Goal: Book appointment/travel/reservation

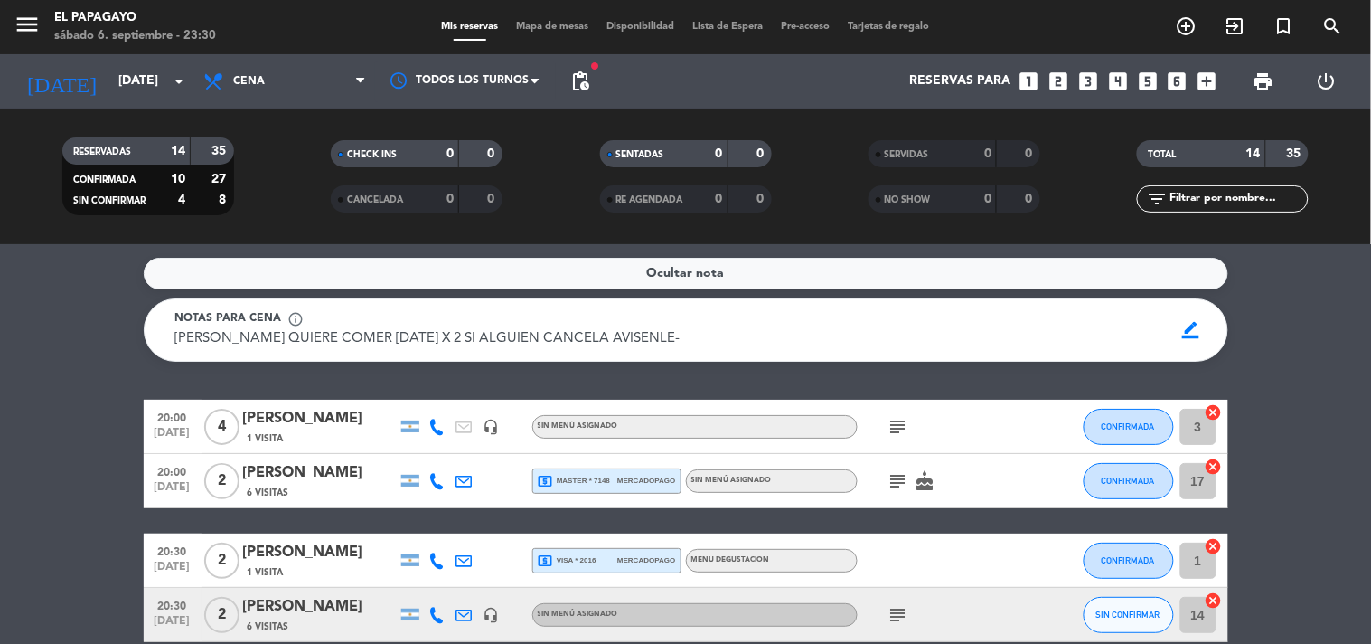
scroll to position [702, 0]
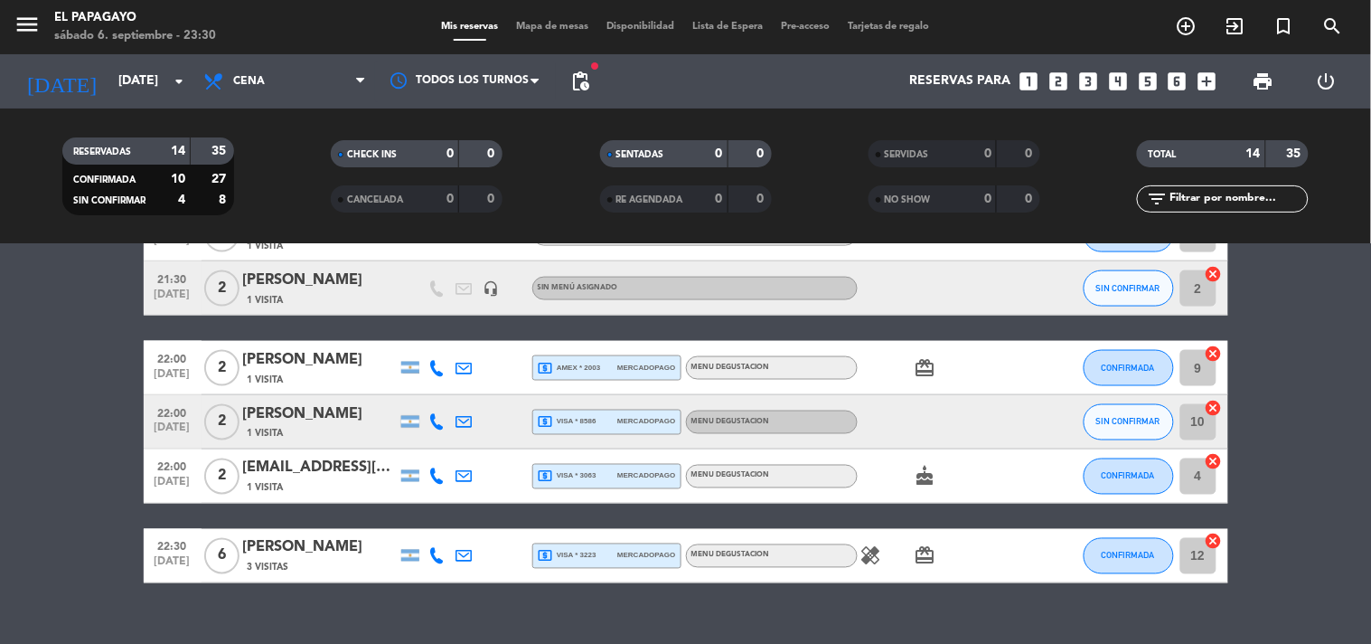
click at [123, 83] on input "[DATE]" at bounding box center [195, 81] width 172 height 33
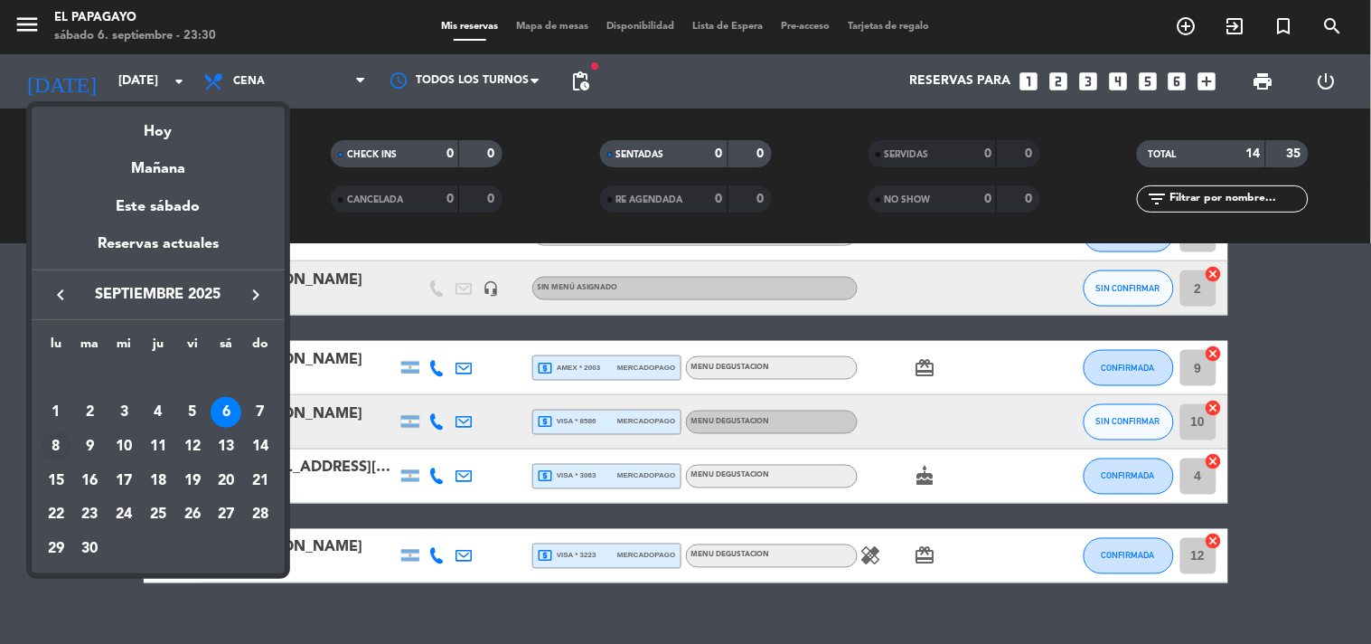
click at [60, 444] on div "8" at bounding box center [56, 446] width 31 height 31
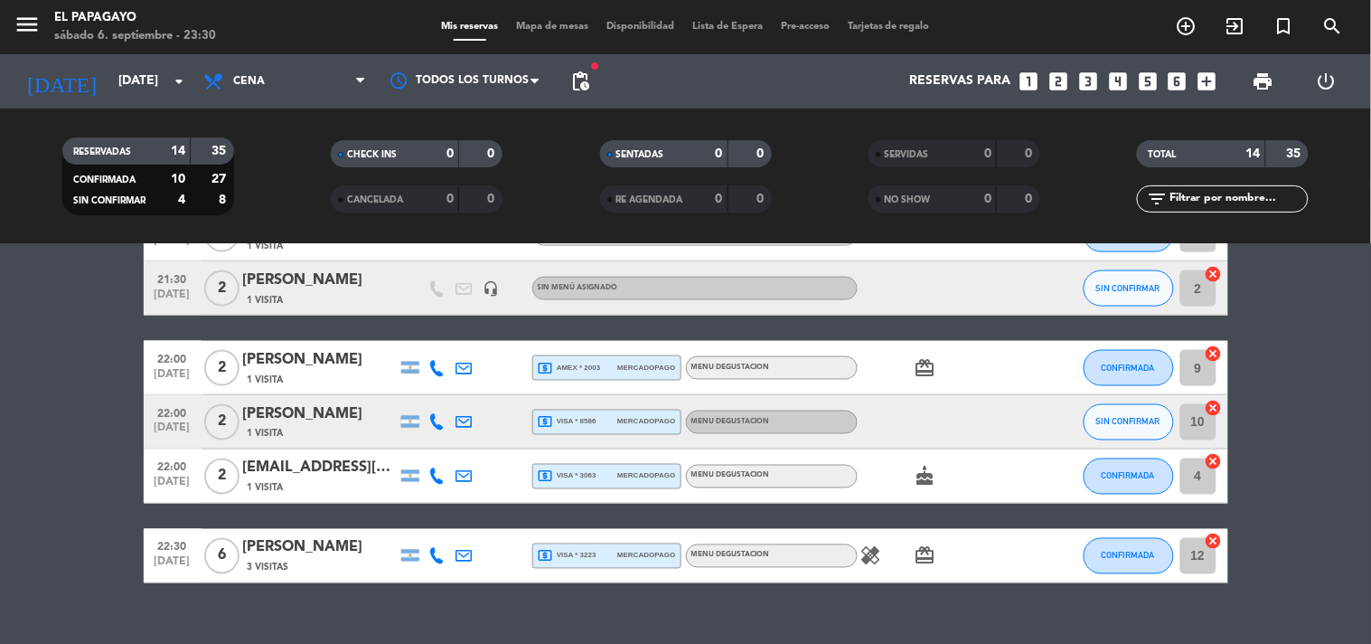
type input "[DATE]"
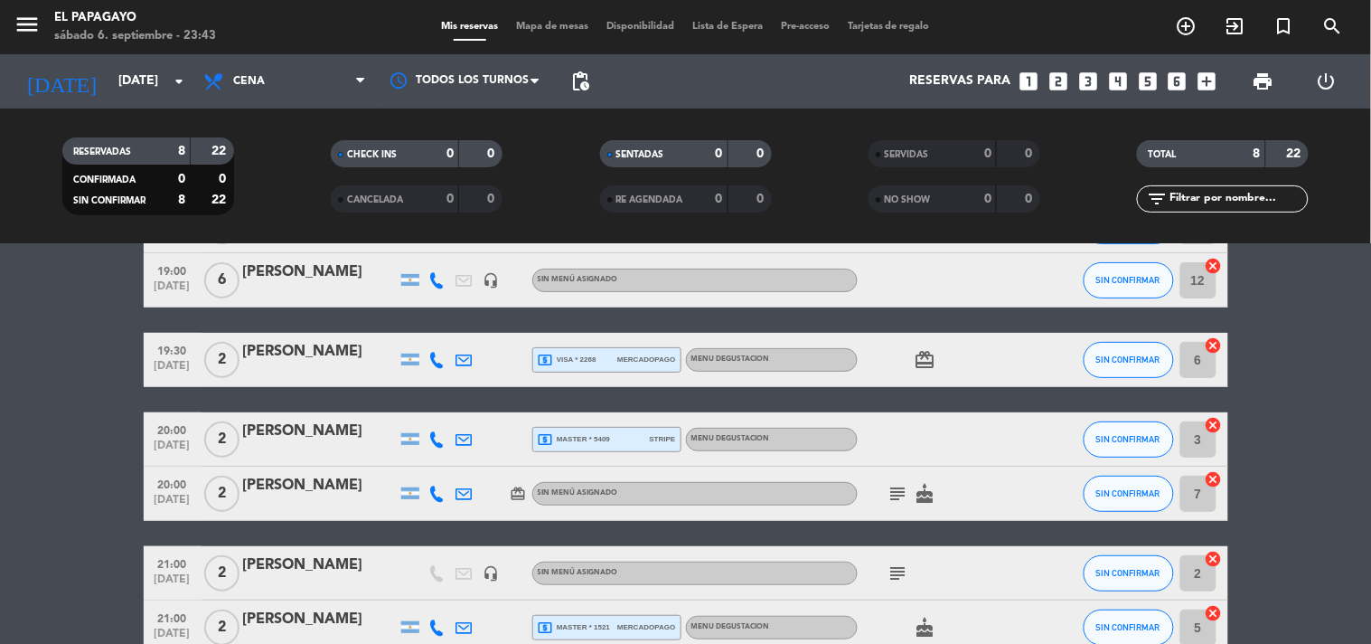
scroll to position [0, 0]
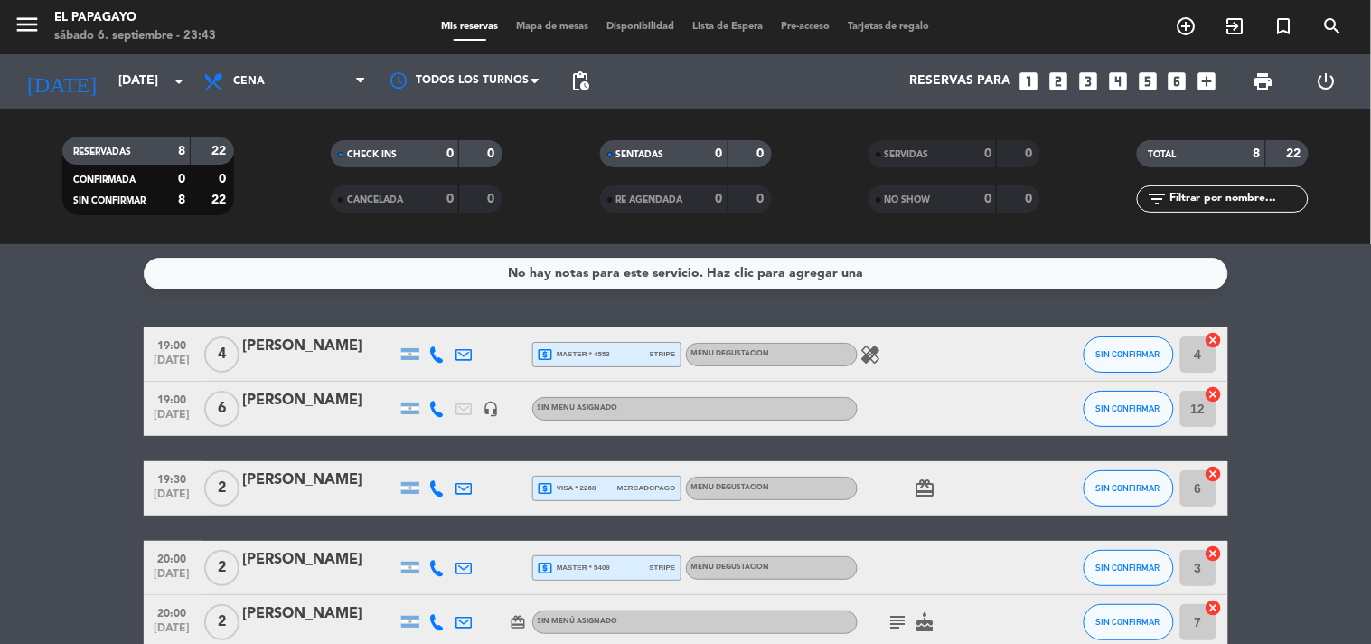
click at [868, 355] on icon "healing" at bounding box center [872, 355] width 22 height 22
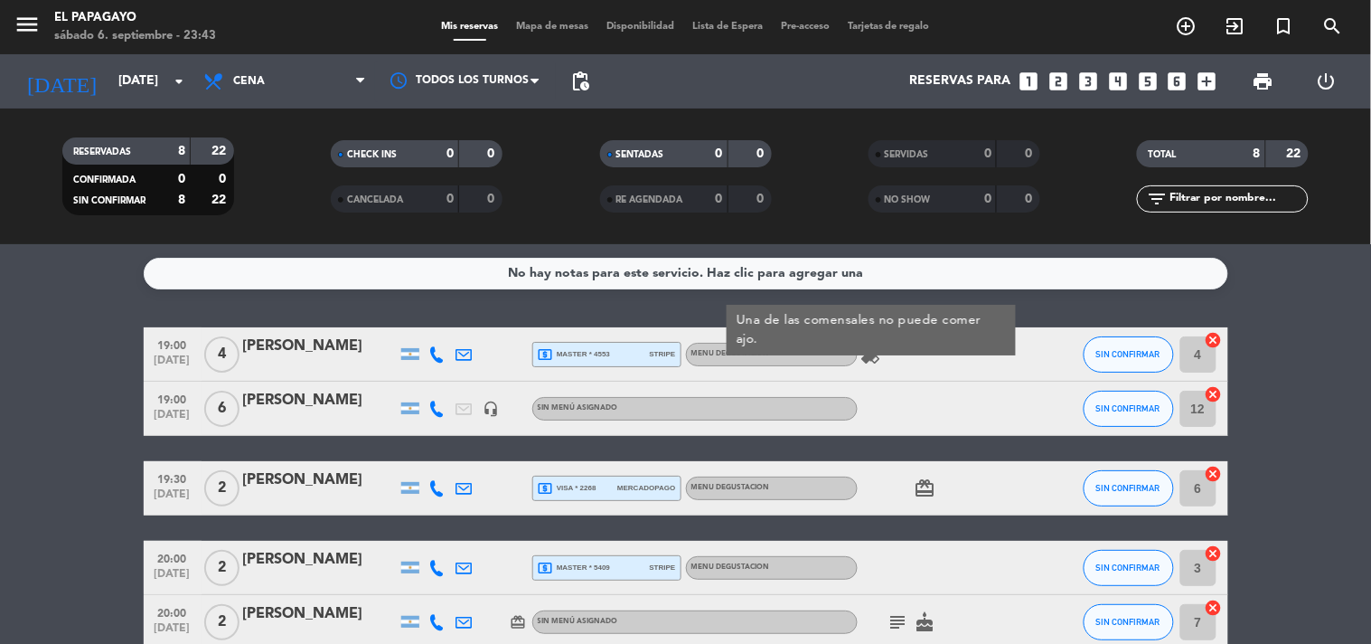
click at [897, 626] on icon "subject" at bounding box center [899, 622] width 22 height 22
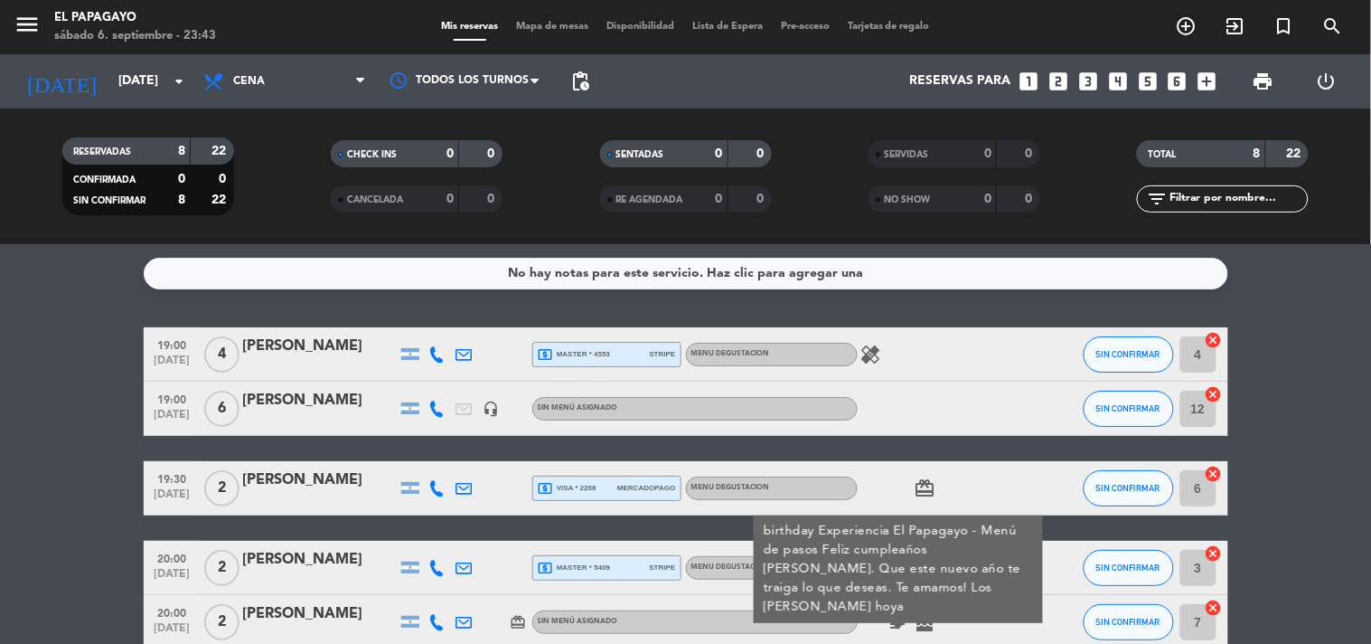
click at [924, 622] on icon "cake" at bounding box center [926, 622] width 22 height 22
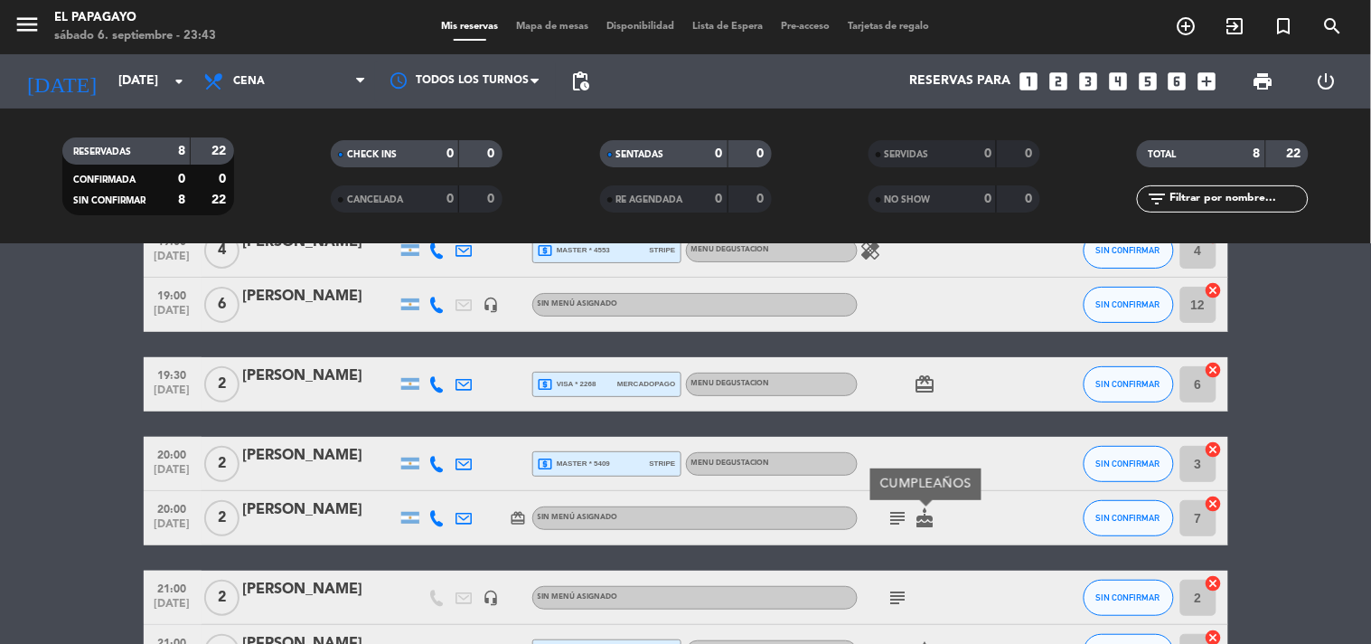
scroll to position [283, 0]
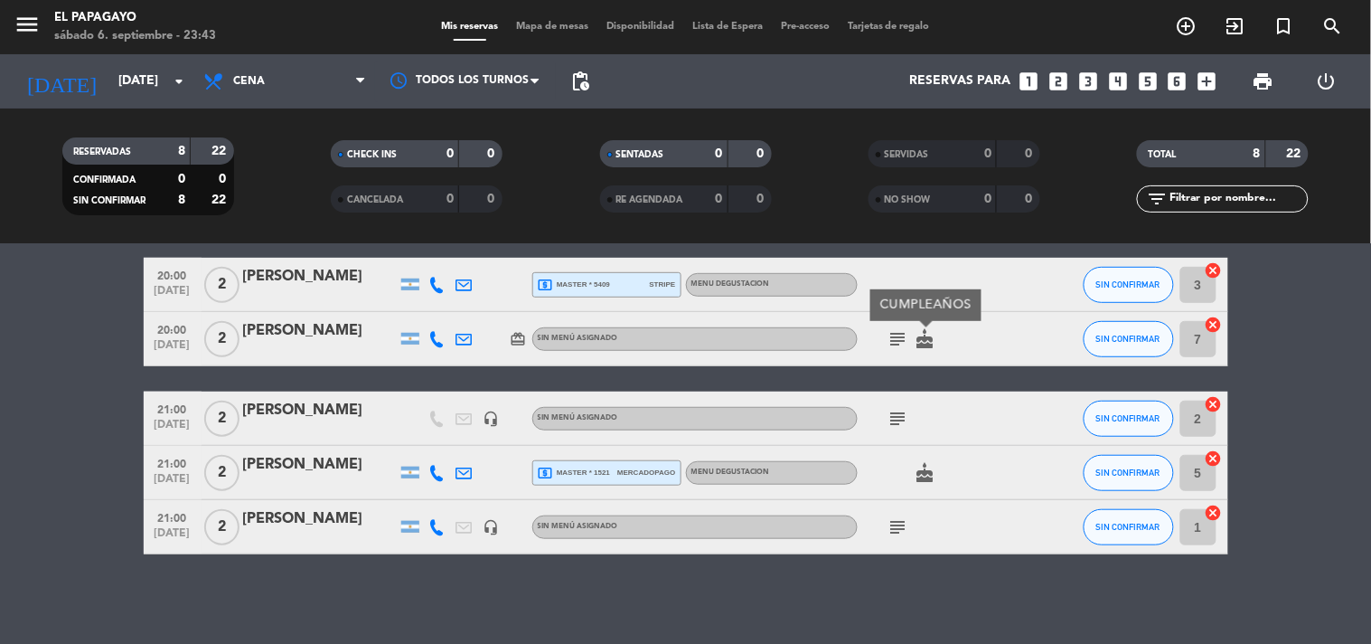
click at [896, 408] on icon "subject" at bounding box center [899, 419] width 22 height 22
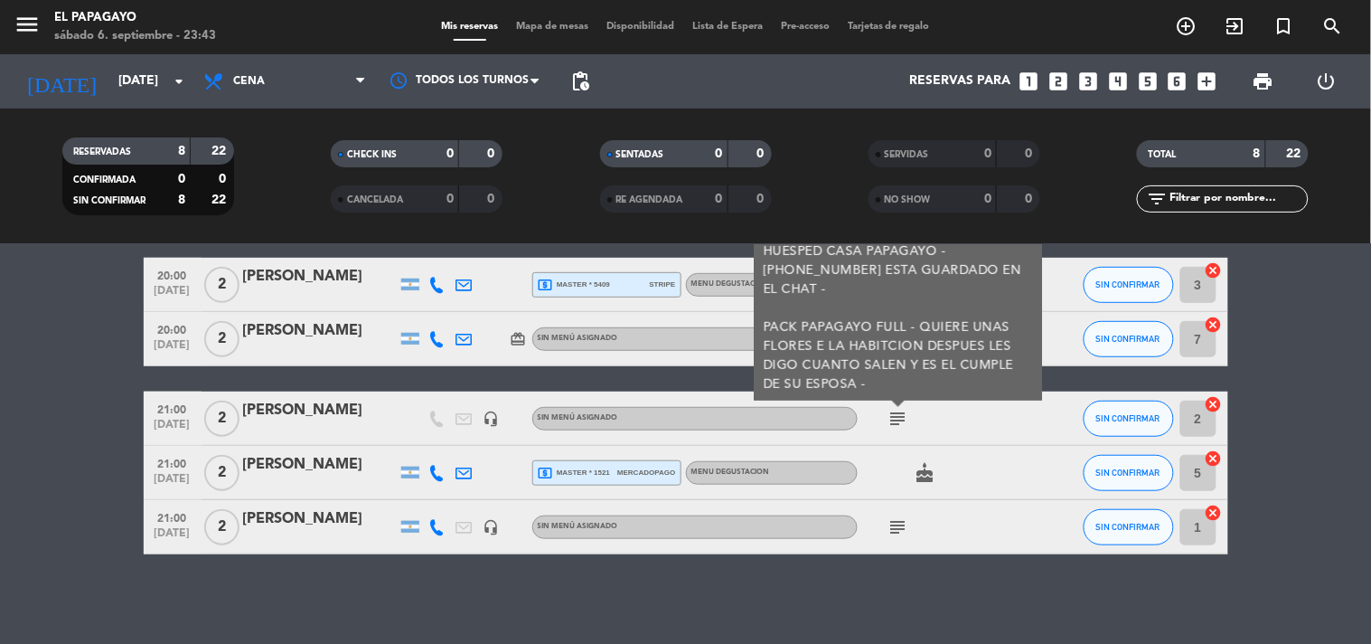
click at [890, 522] on icon "subject" at bounding box center [899, 527] width 22 height 22
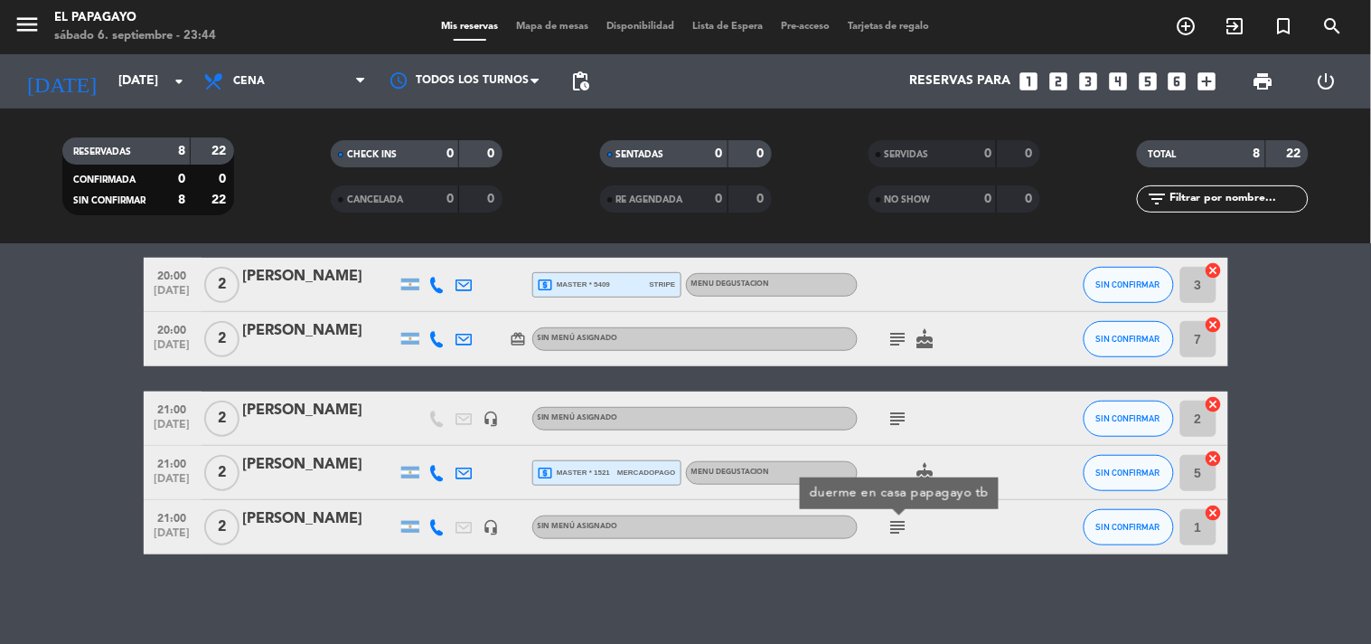
click at [902, 413] on icon "subject" at bounding box center [899, 419] width 22 height 22
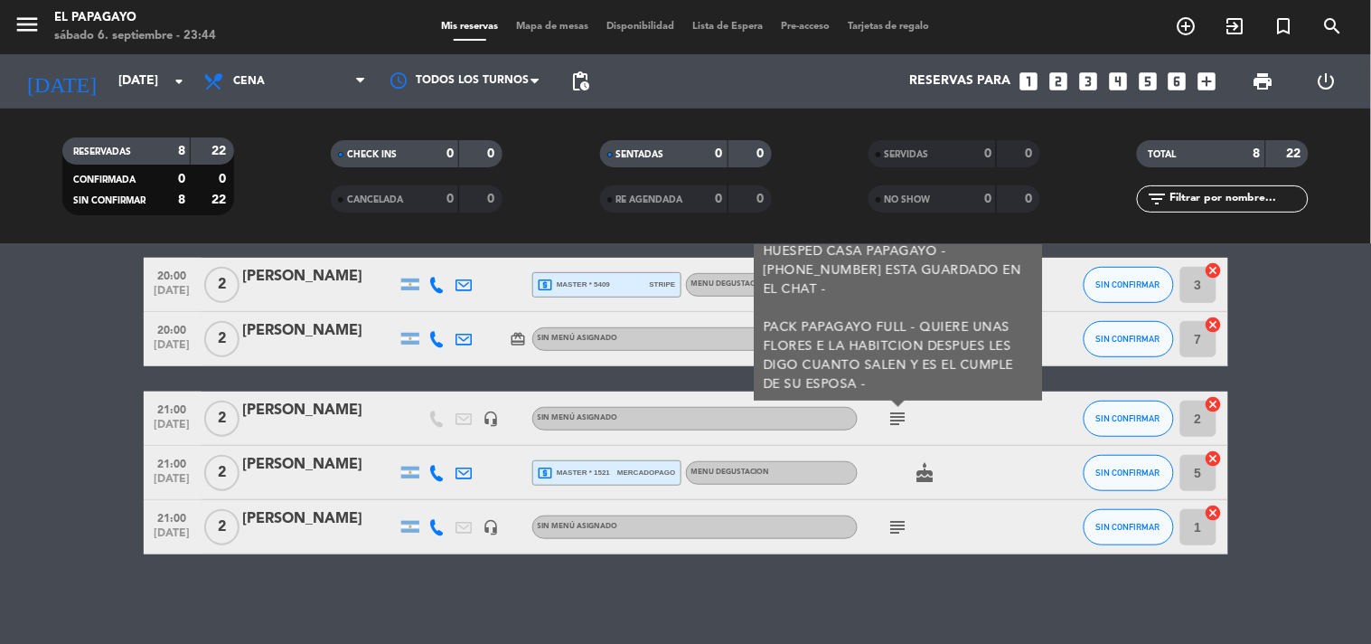
click at [925, 484] on div "cake" at bounding box center [939, 472] width 163 height 53
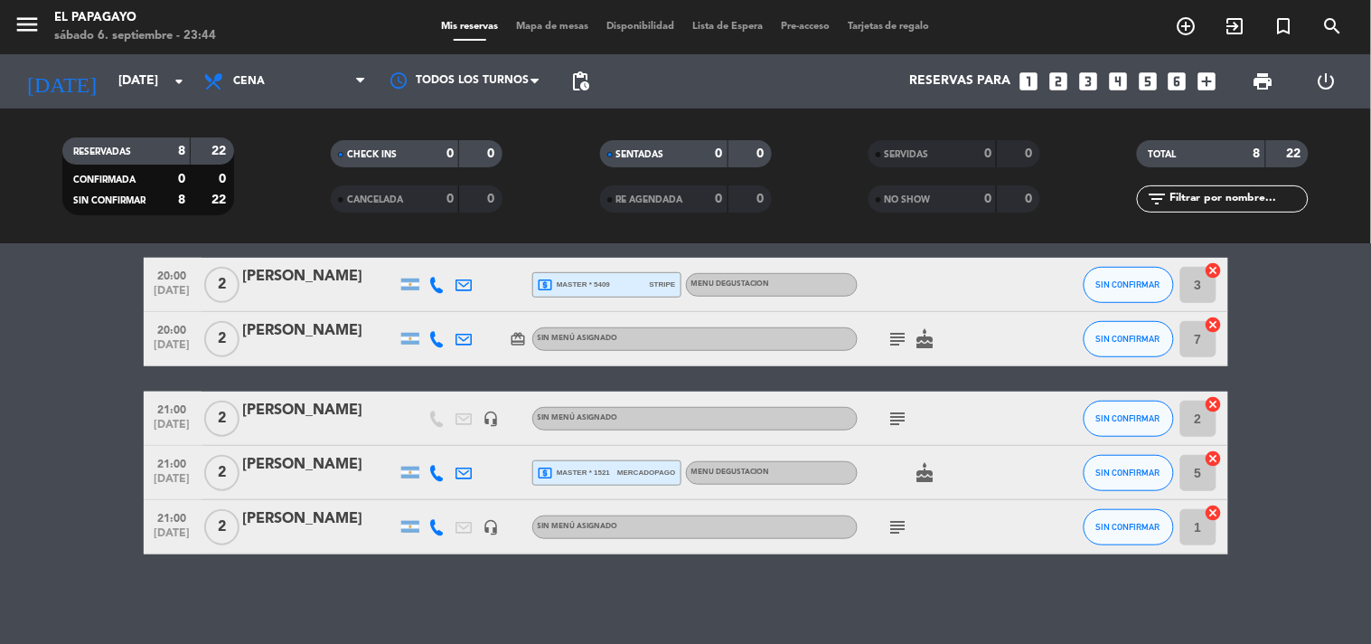
click at [920, 480] on icon "cake" at bounding box center [926, 473] width 22 height 22
click at [899, 529] on icon "subject" at bounding box center [899, 527] width 22 height 22
click at [890, 411] on icon "subject" at bounding box center [899, 419] width 22 height 22
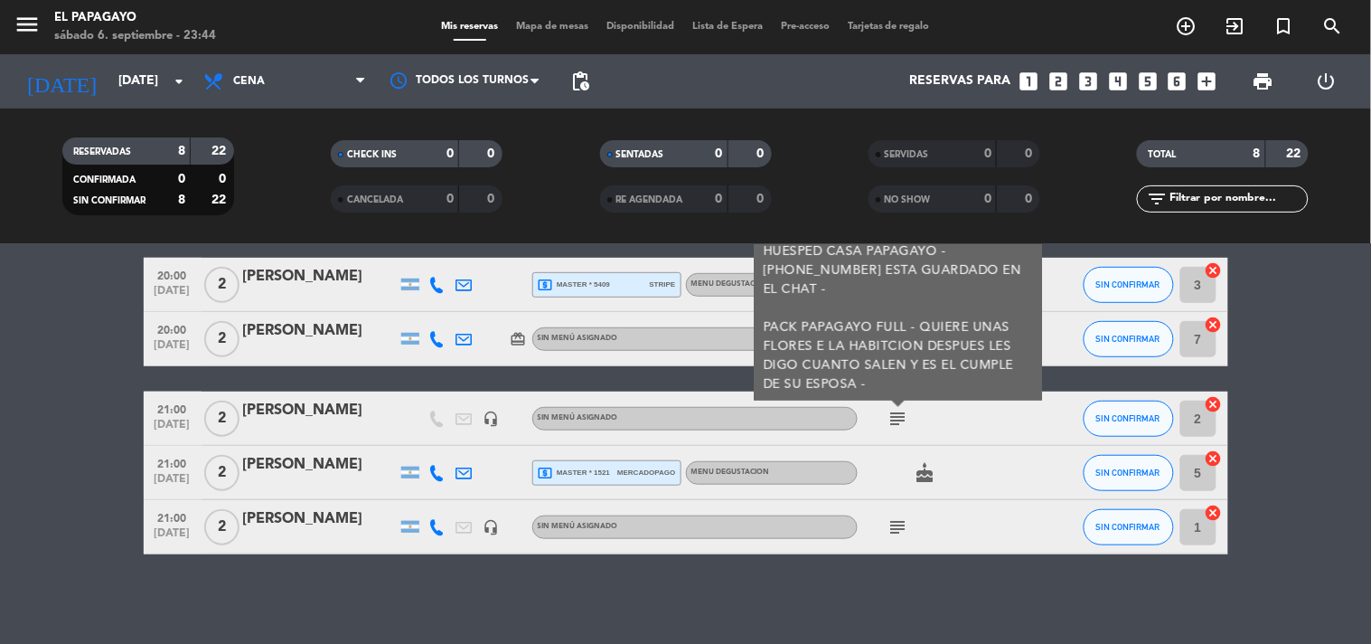
click at [899, 528] on icon "subject" at bounding box center [899, 527] width 22 height 22
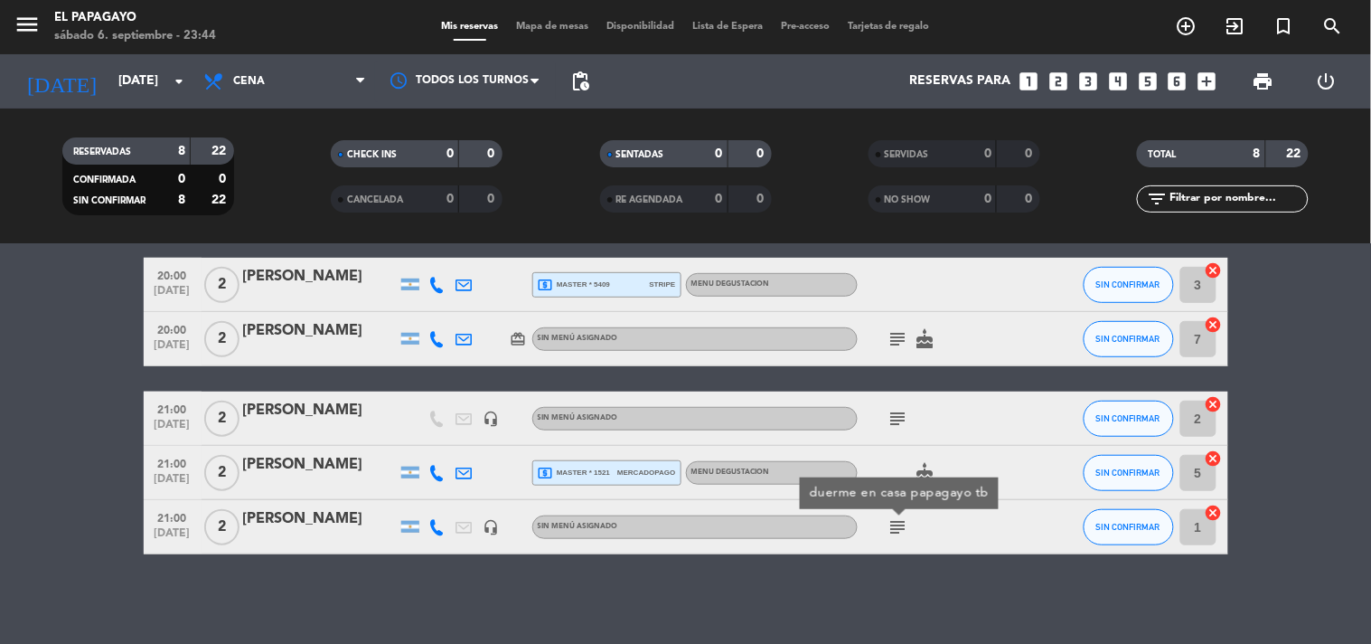
click at [919, 465] on icon "cake" at bounding box center [926, 473] width 22 height 22
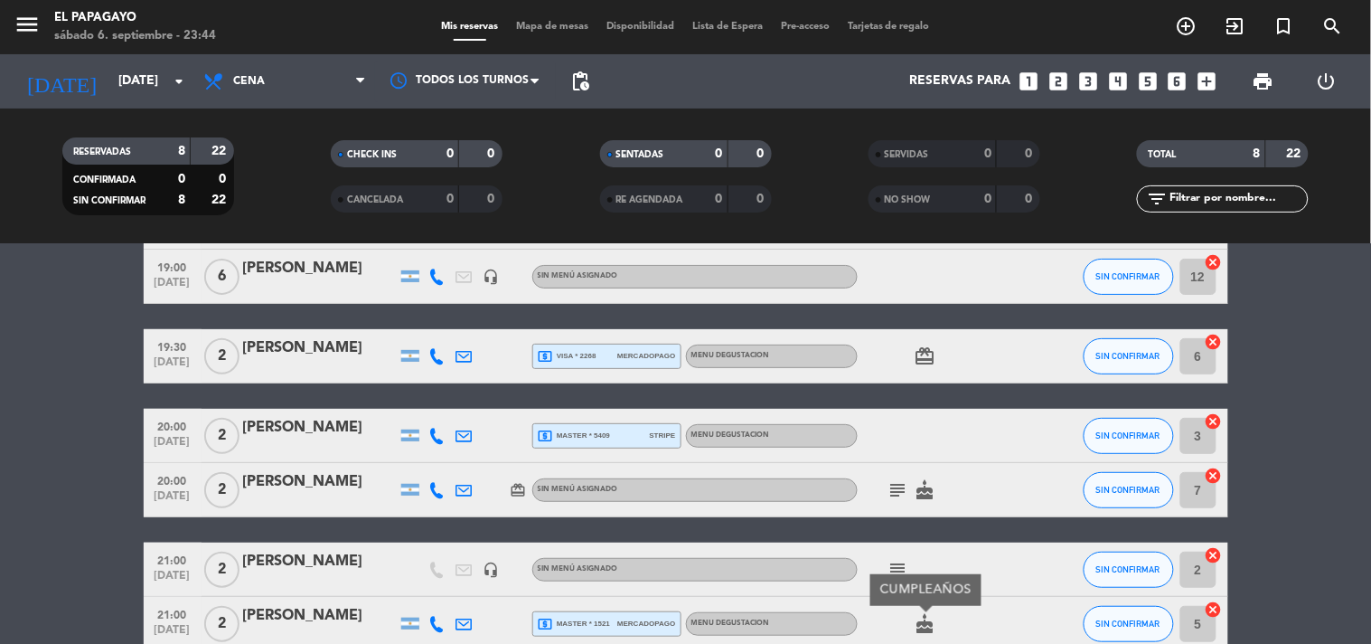
scroll to position [0, 0]
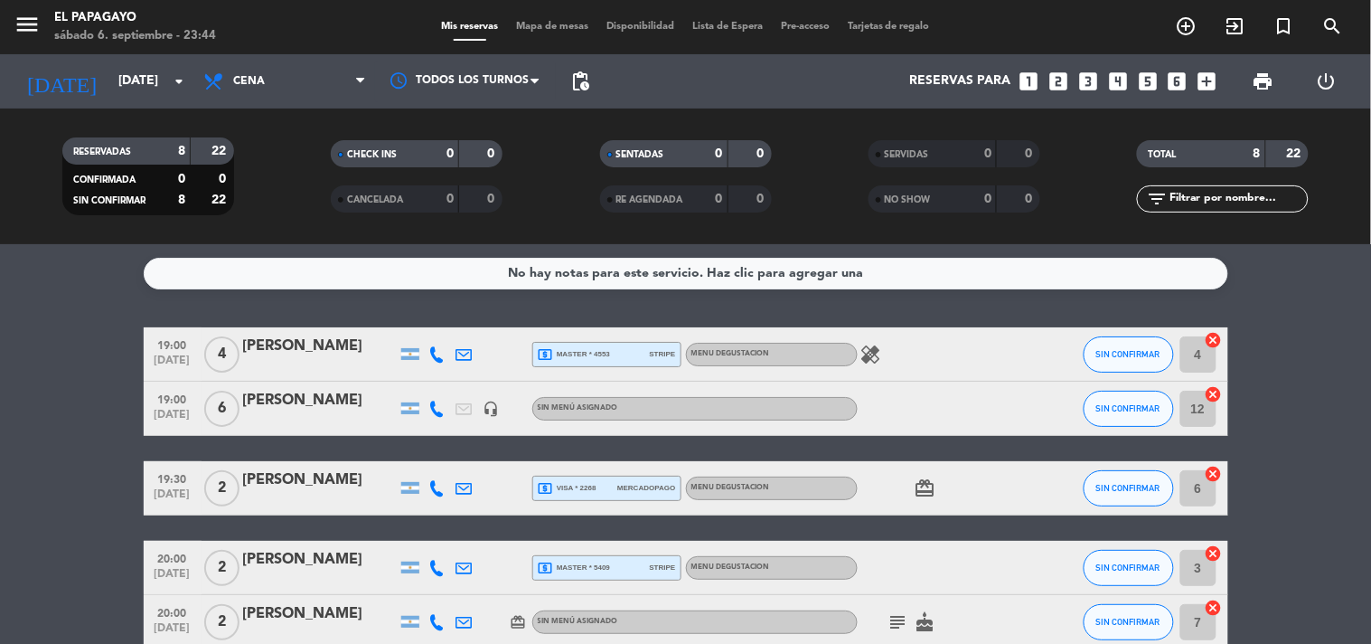
click at [866, 344] on icon "healing" at bounding box center [872, 355] width 22 height 22
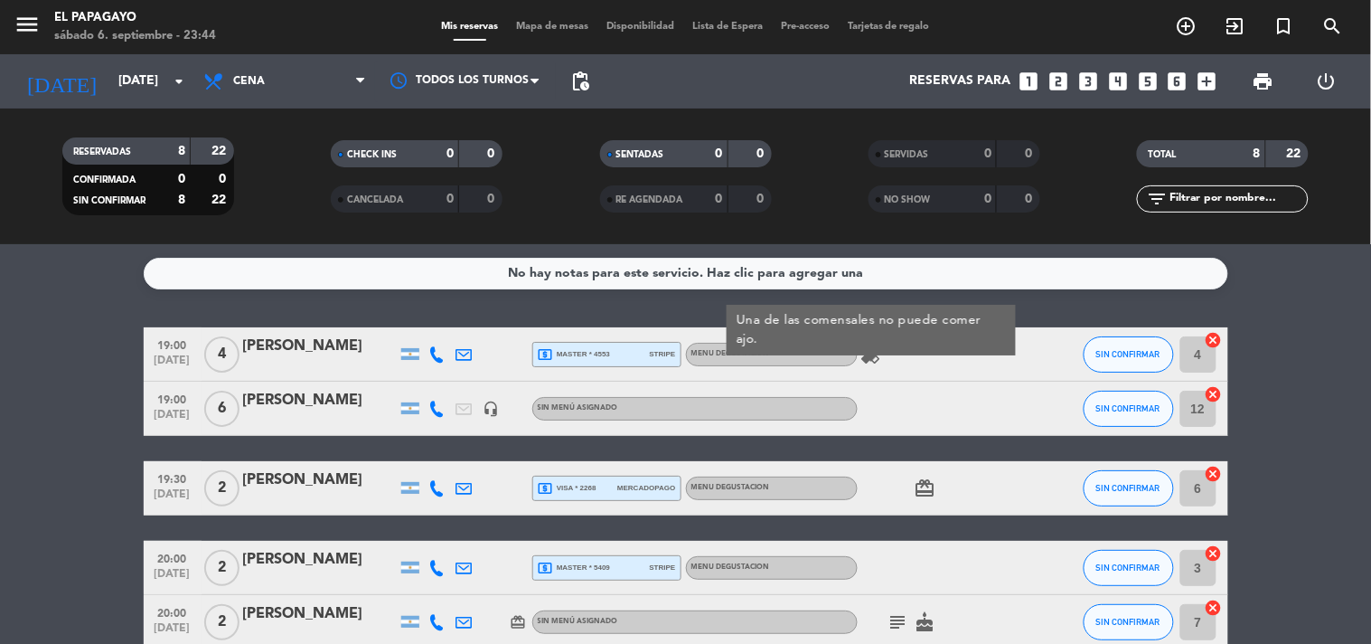
click at [926, 484] on icon "card_giftcard" at bounding box center [926, 488] width 22 height 22
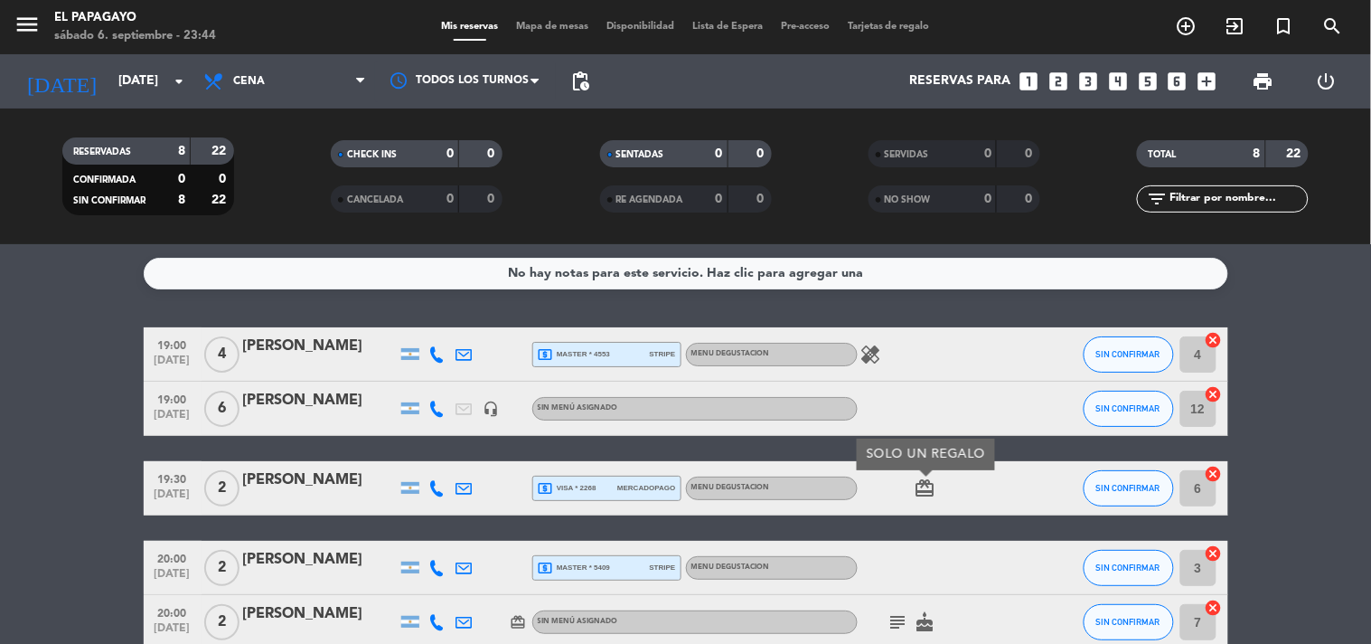
click at [923, 620] on icon "cake" at bounding box center [926, 622] width 22 height 22
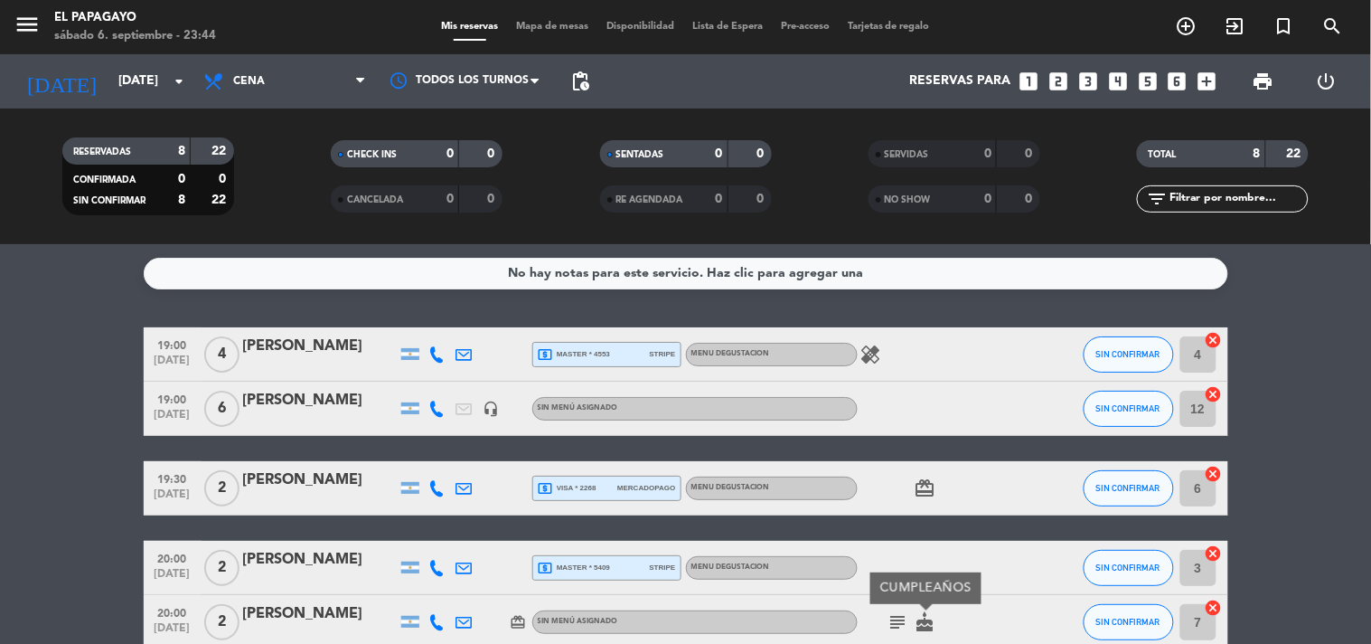
click at [901, 619] on icon "subject" at bounding box center [899, 622] width 22 height 22
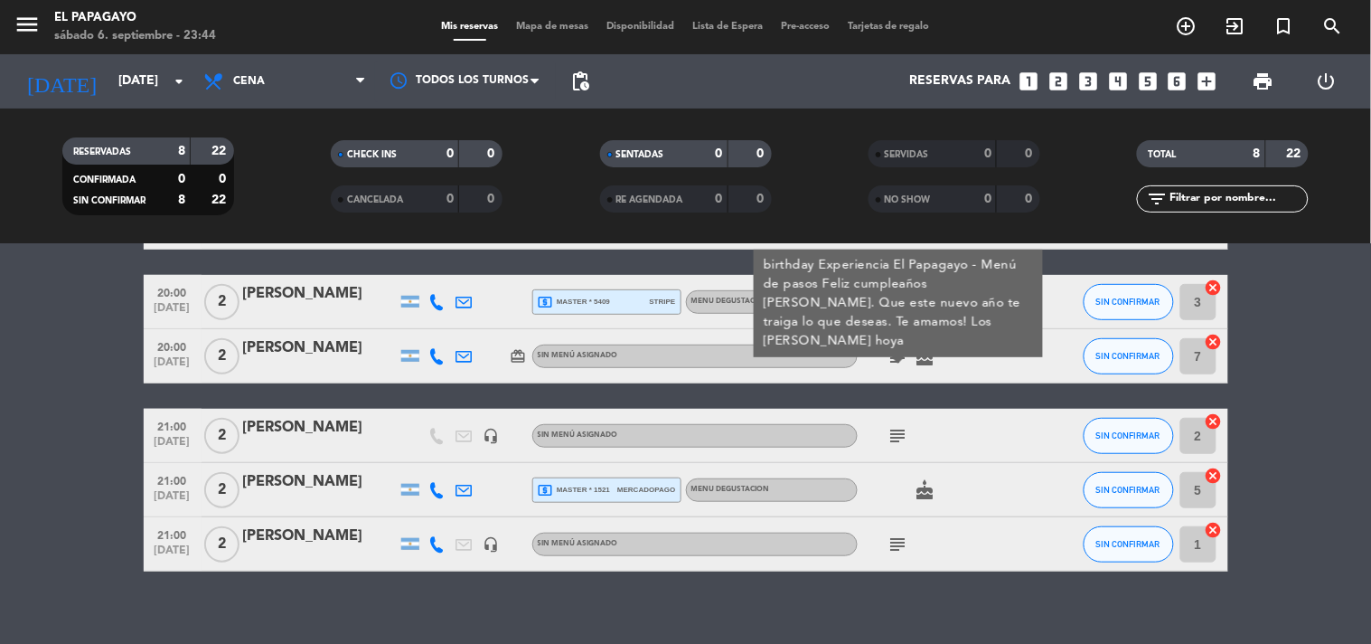
scroll to position [283, 0]
